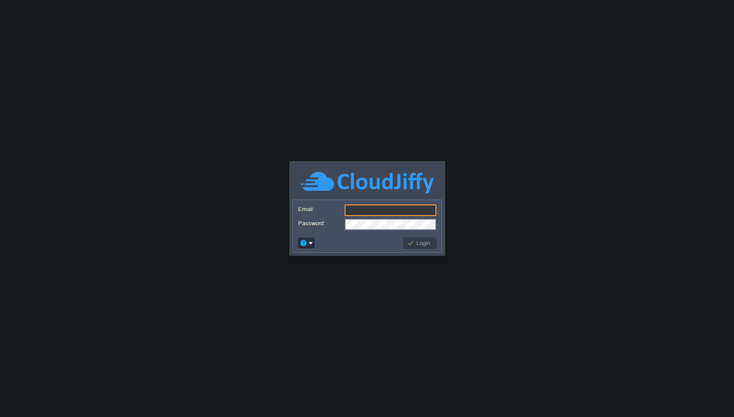
click at [362, 213] on input "Email:" at bounding box center [390, 211] width 92 height 12
type input "[EMAIL_ADDRESS][DOMAIN_NAME]"
click at [416, 242] on button "Login" at bounding box center [420, 243] width 26 height 8
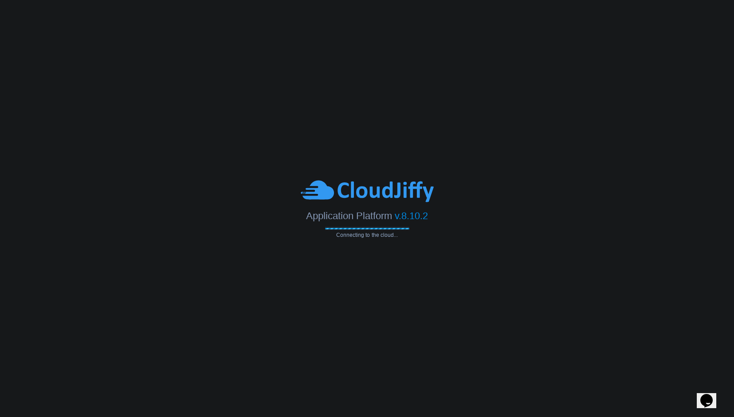
click at [192, 177] on body "Application Platform v.8.10.2 Connecting to the cloud... Email: [EMAIL_ADDRESS]…" at bounding box center [367, 208] width 734 height 417
click at [160, 159] on body "Application Platform v.8.10.2 Connecting to the cloud... Email: [EMAIL_ADDRESS]…" at bounding box center [367, 208] width 734 height 417
click at [199, 180] on div at bounding box center [367, 191] width 734 height 24
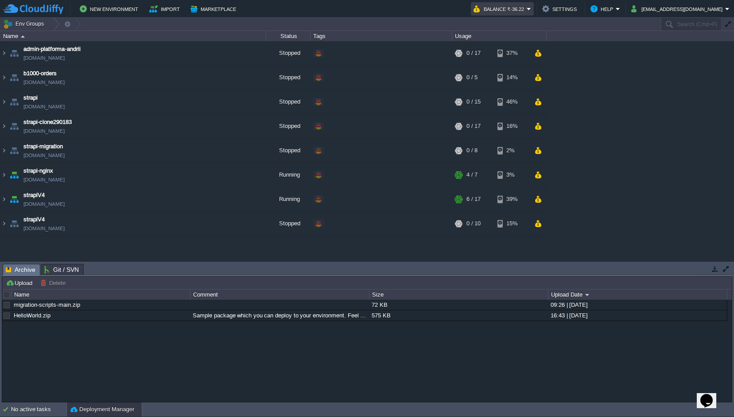
click at [531, 8] on em "Balance ₹-36.22" at bounding box center [502, 9] width 58 height 11
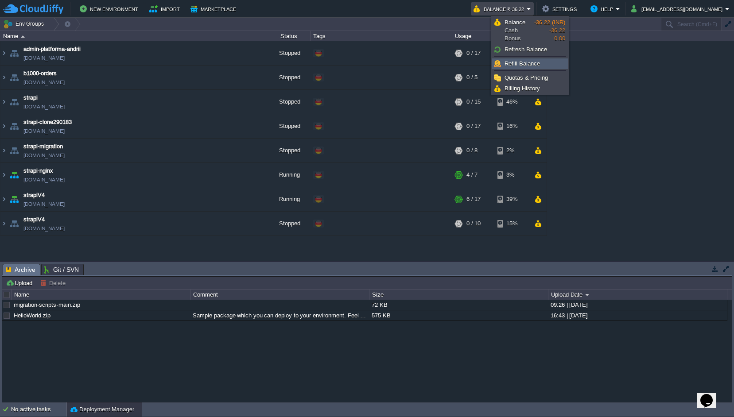
click at [526, 63] on span "Refill Balance" at bounding box center [521, 63] width 35 height 7
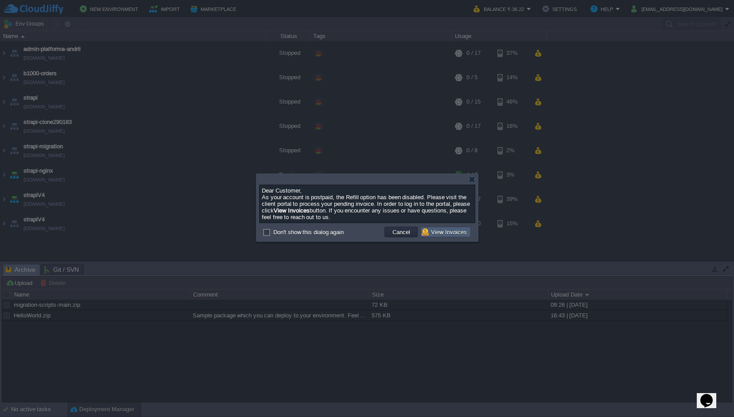
click at [444, 233] on button "View Invoices" at bounding box center [445, 232] width 48 height 8
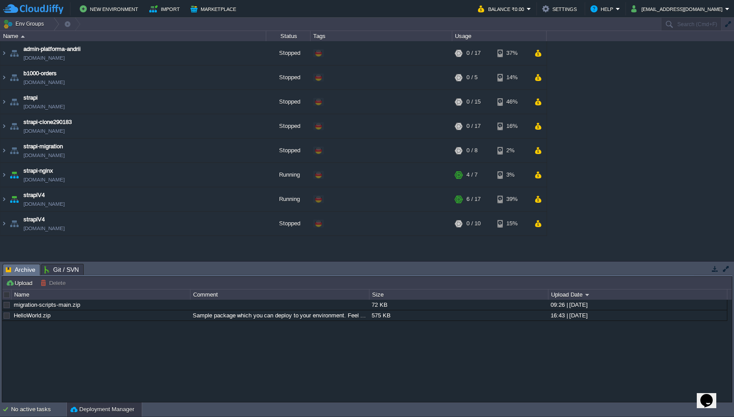
click at [636, 93] on div "admin-platforma-andrii [DOMAIN_NAME] Stopped + Add to Env Group RAM 0% CPU 0% 0…" at bounding box center [367, 151] width 734 height 220
